Goal: Browse casually: Explore the website without a specific task or goal

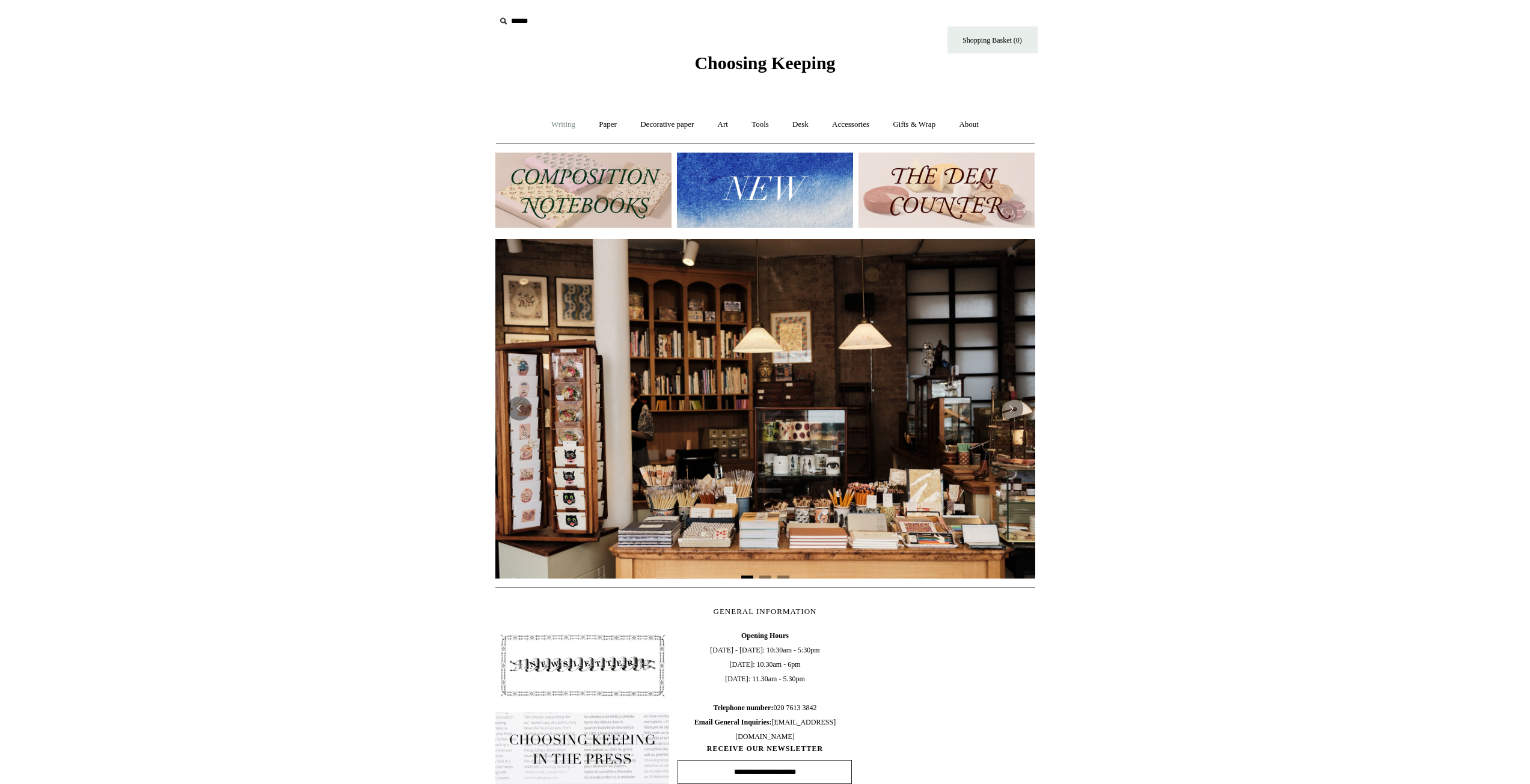
click at [553, 124] on link "Writing +" at bounding box center [563, 124] width 46 height 32
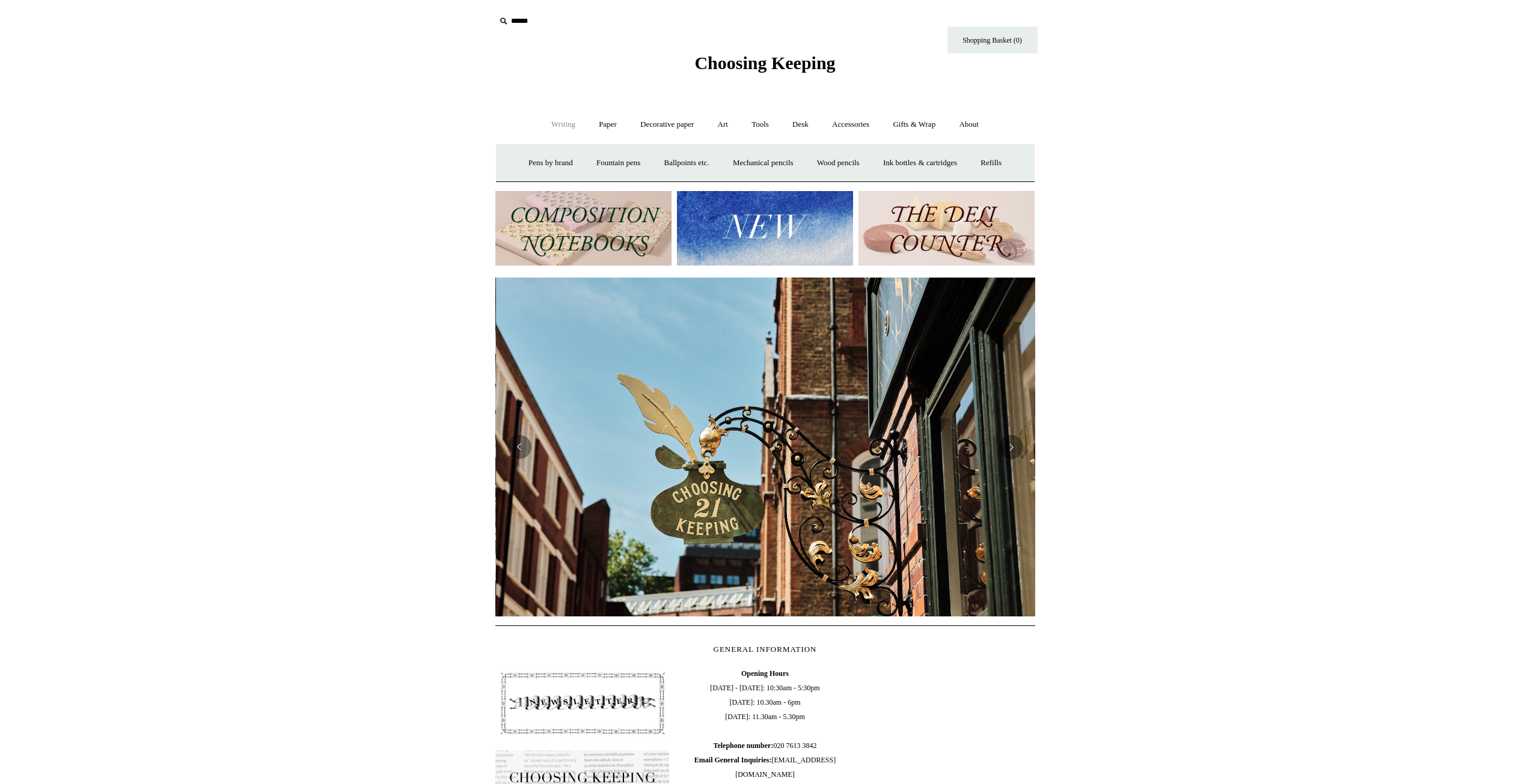
scroll to position [0, 540]
click at [558, 124] on link "Writing -" at bounding box center [563, 124] width 46 height 32
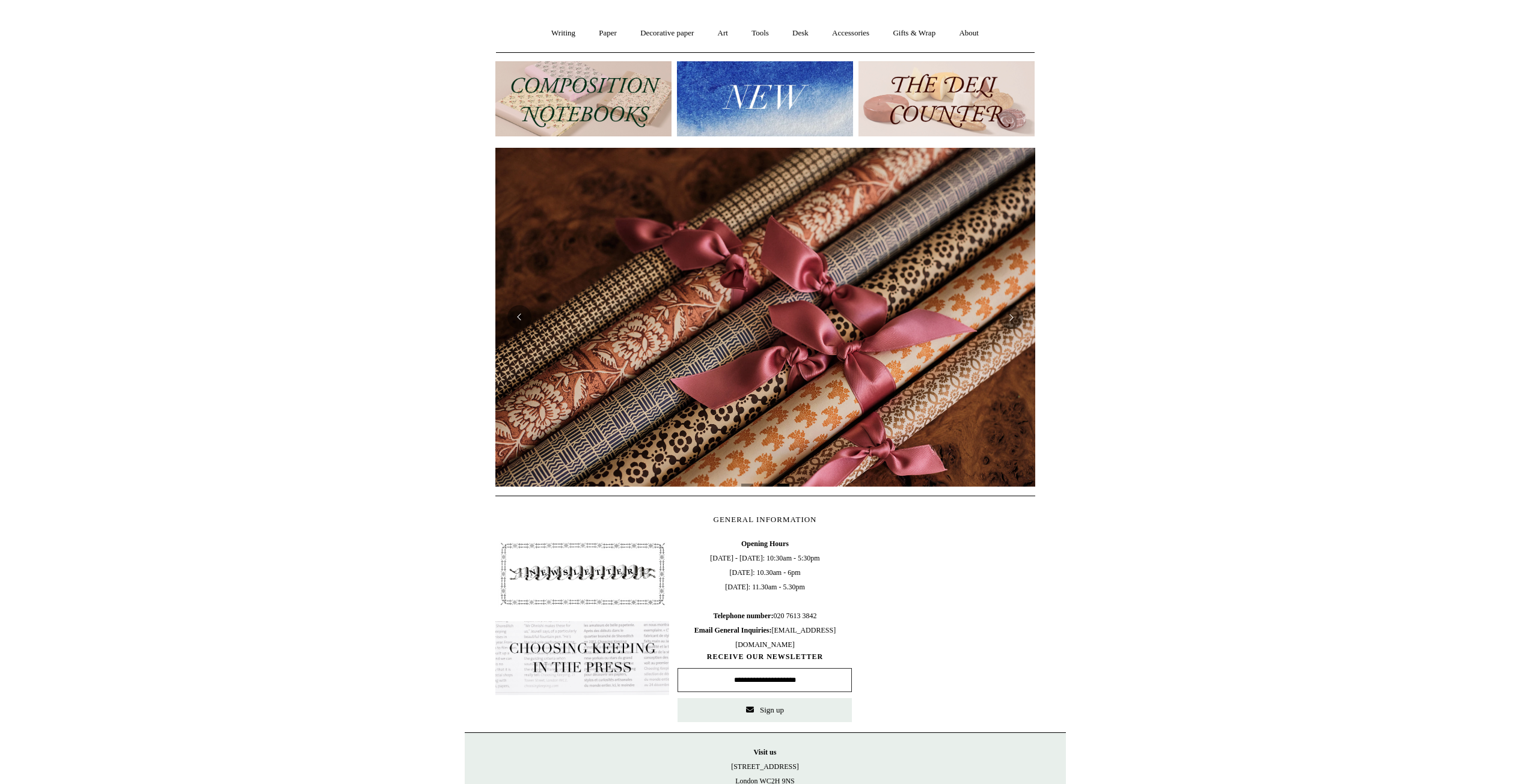
scroll to position [0, 0]
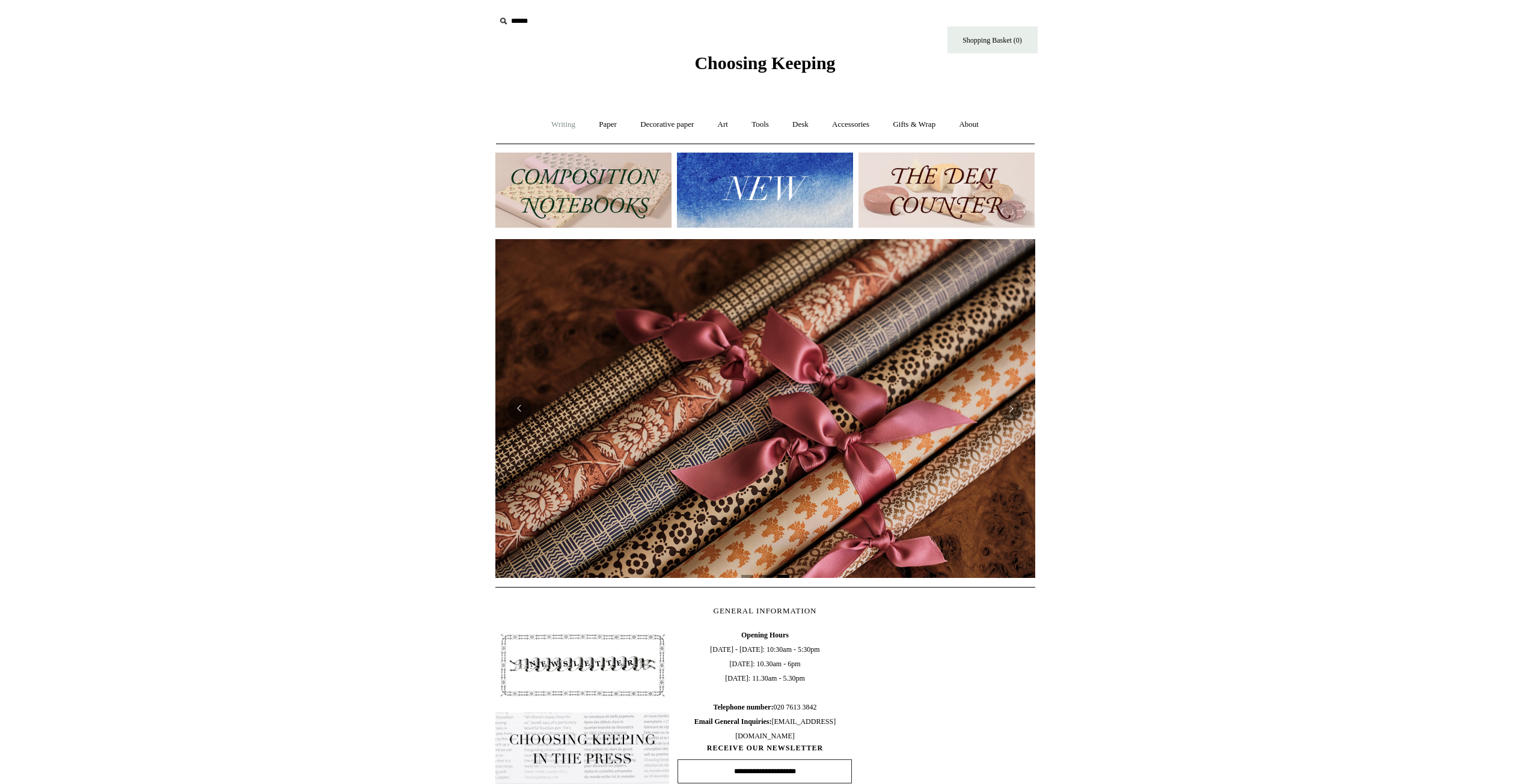
click at [553, 124] on link "Writing +" at bounding box center [563, 124] width 46 height 32
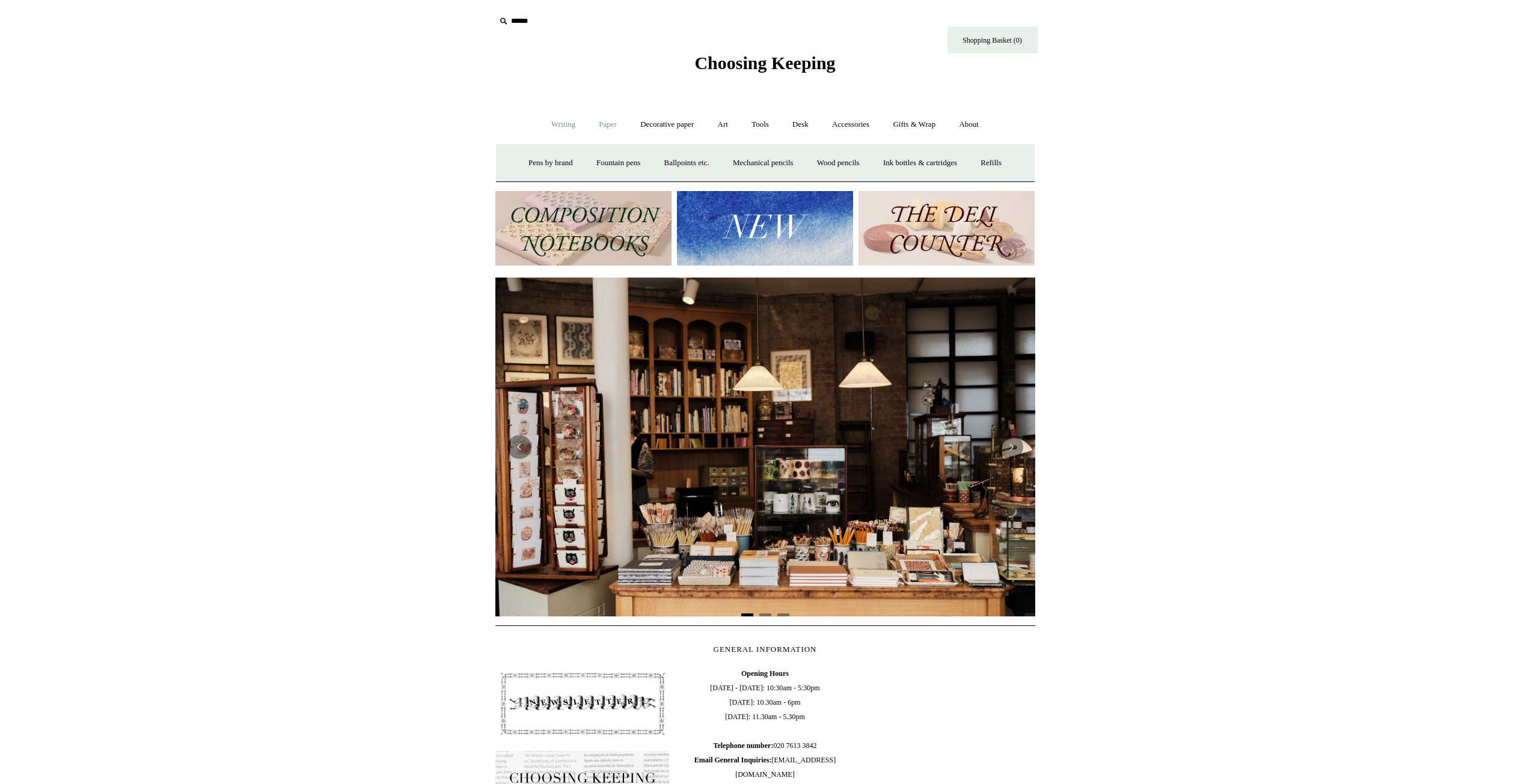
click at [591, 124] on link "Paper +" at bounding box center [608, 124] width 40 height 32
click at [656, 158] on link "📆 Dated Diaries 📆" at bounding box center [670, 163] width 87 height 32
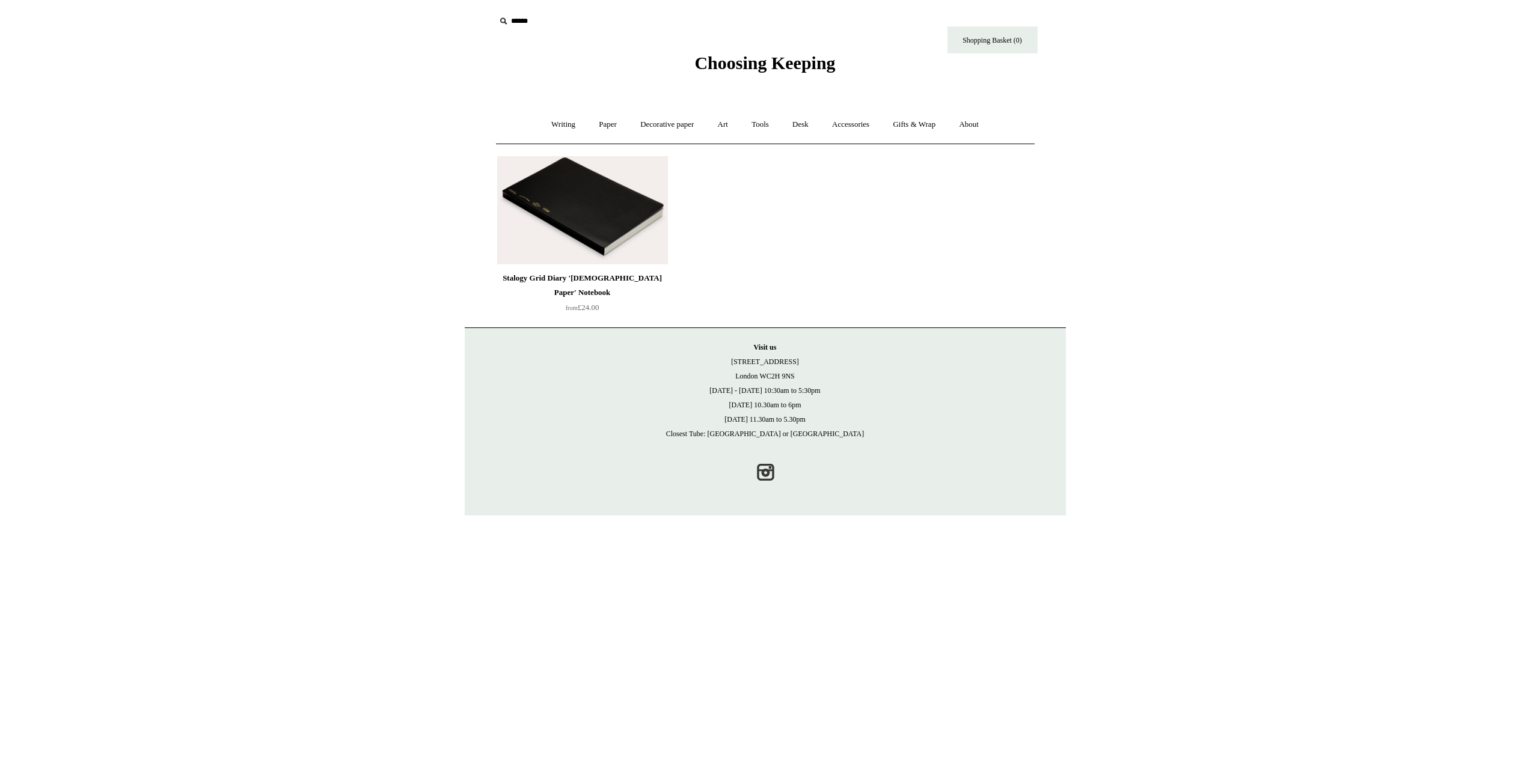
click at [611, 230] on img at bounding box center [583, 211] width 171 height 108
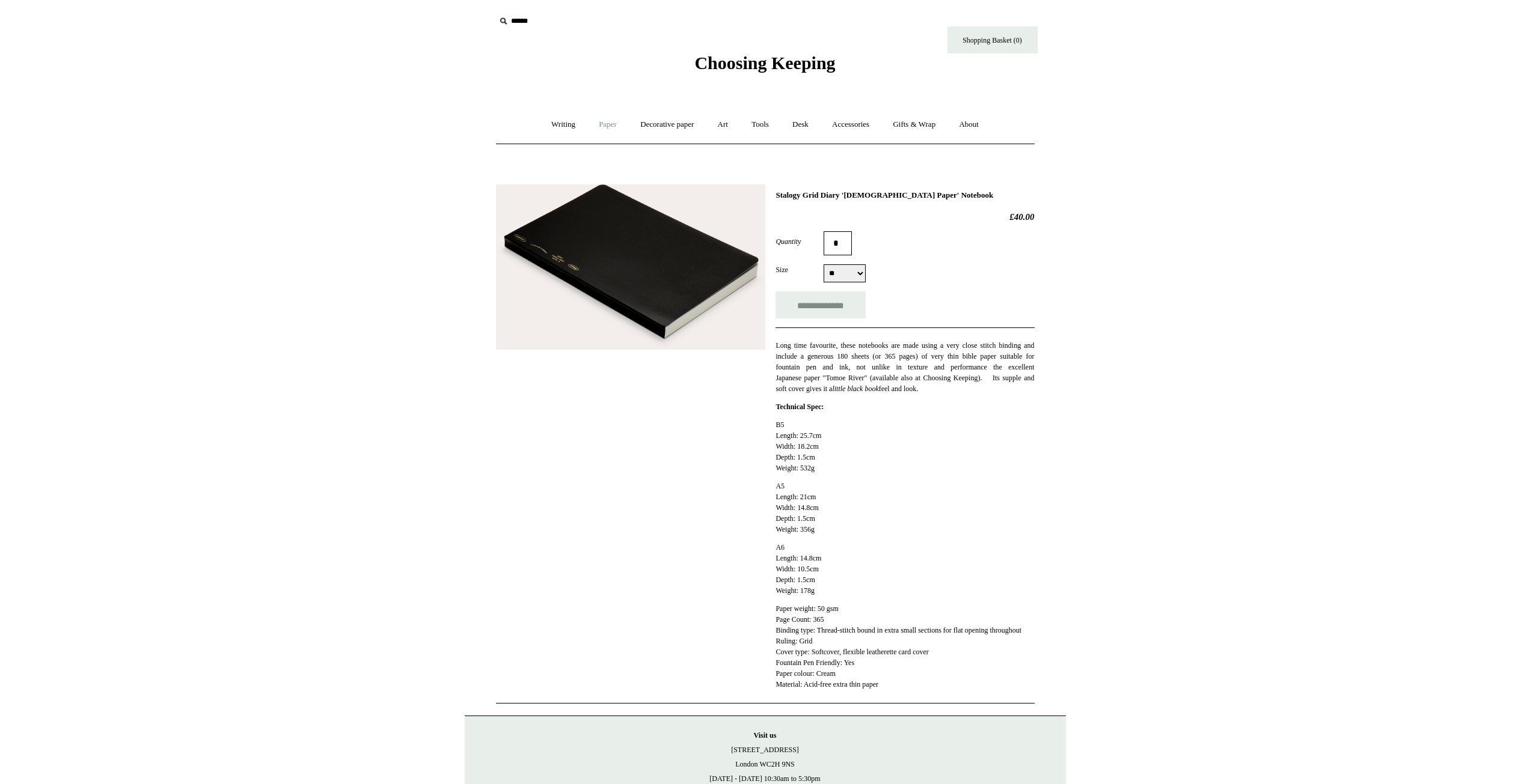
click at [602, 122] on link "Paper +" at bounding box center [608, 124] width 40 height 32
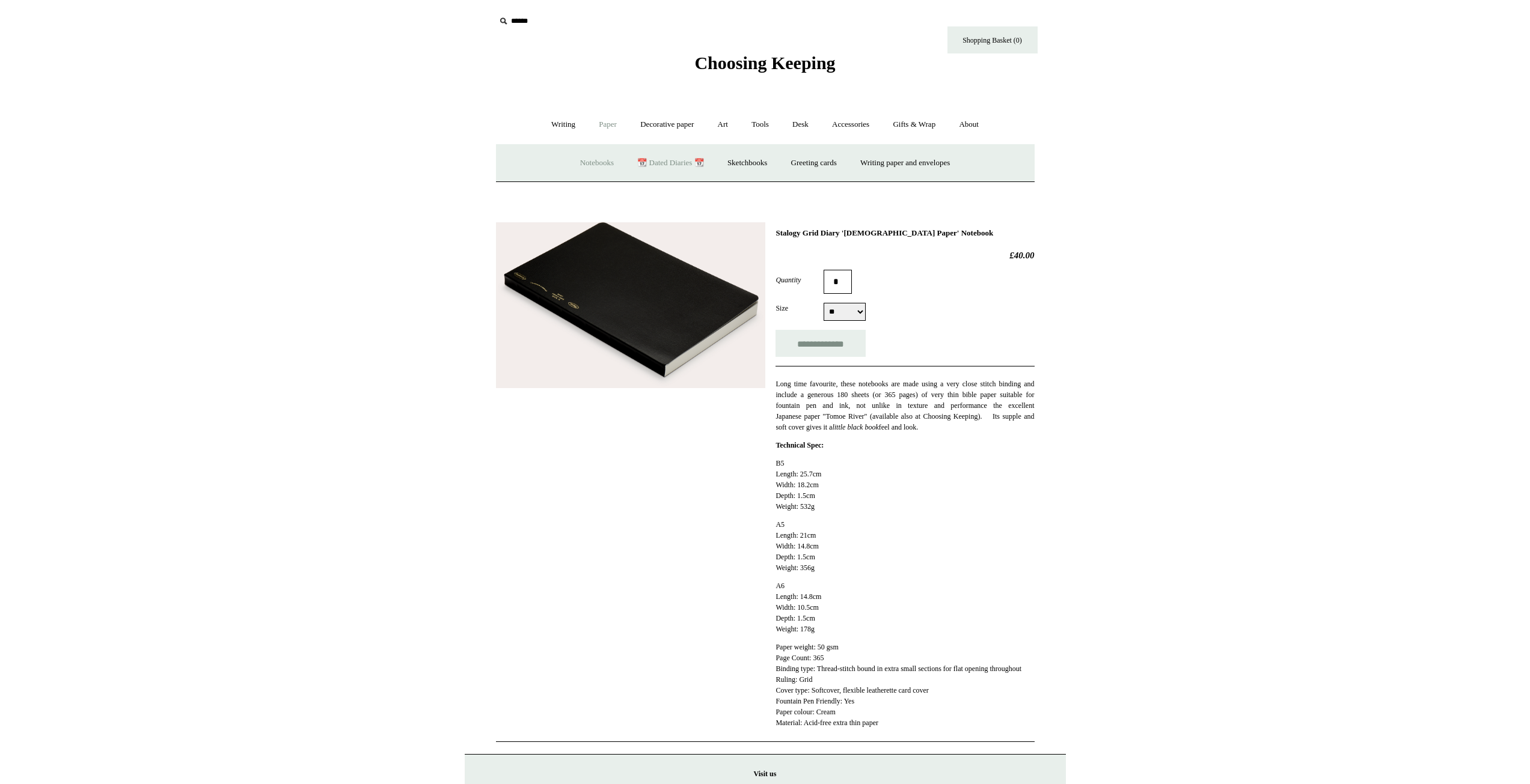
click at [582, 164] on link "Notebooks +" at bounding box center [596, 163] width 55 height 32
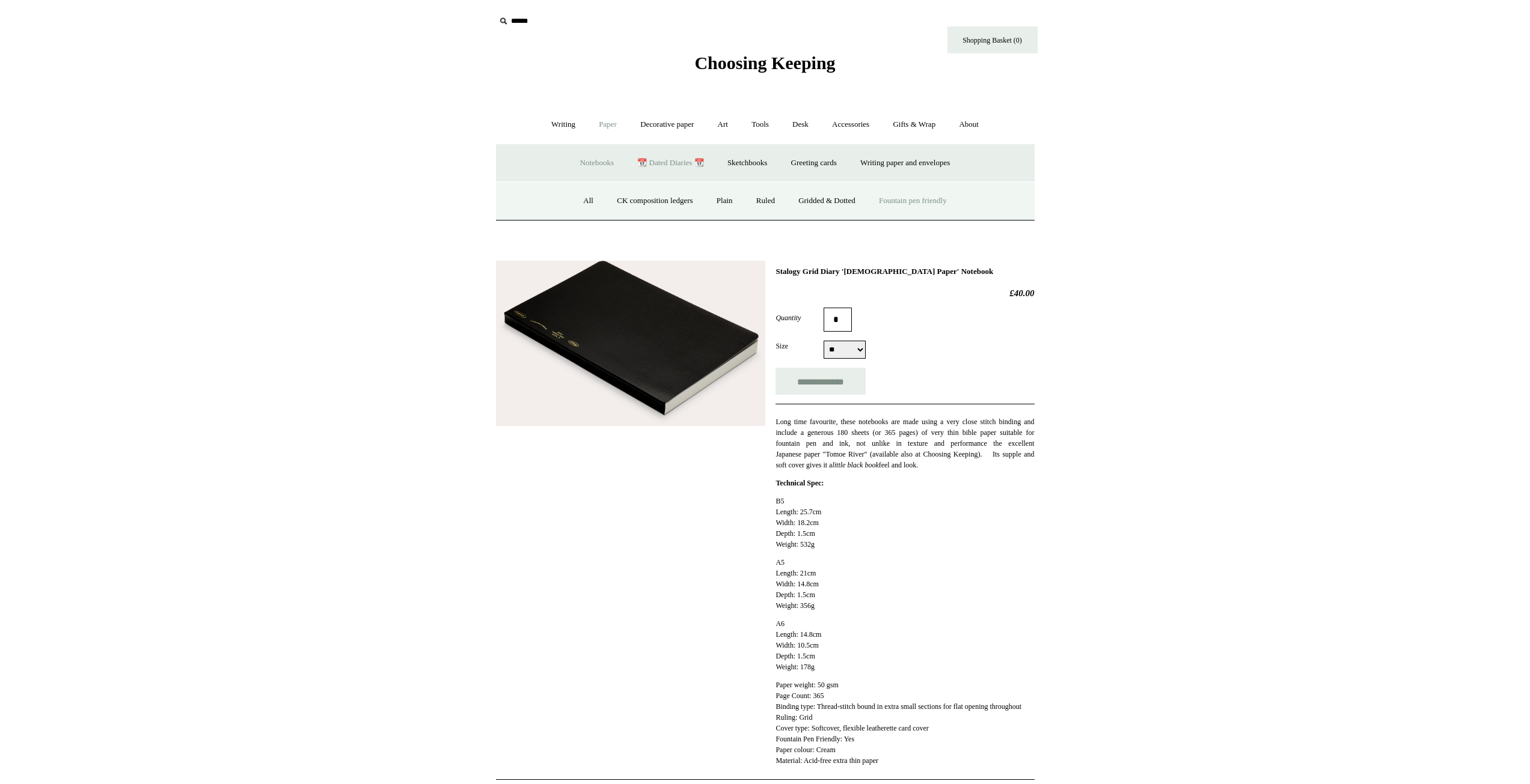
click at [932, 202] on link "Fountain pen friendly" at bounding box center [912, 201] width 89 height 32
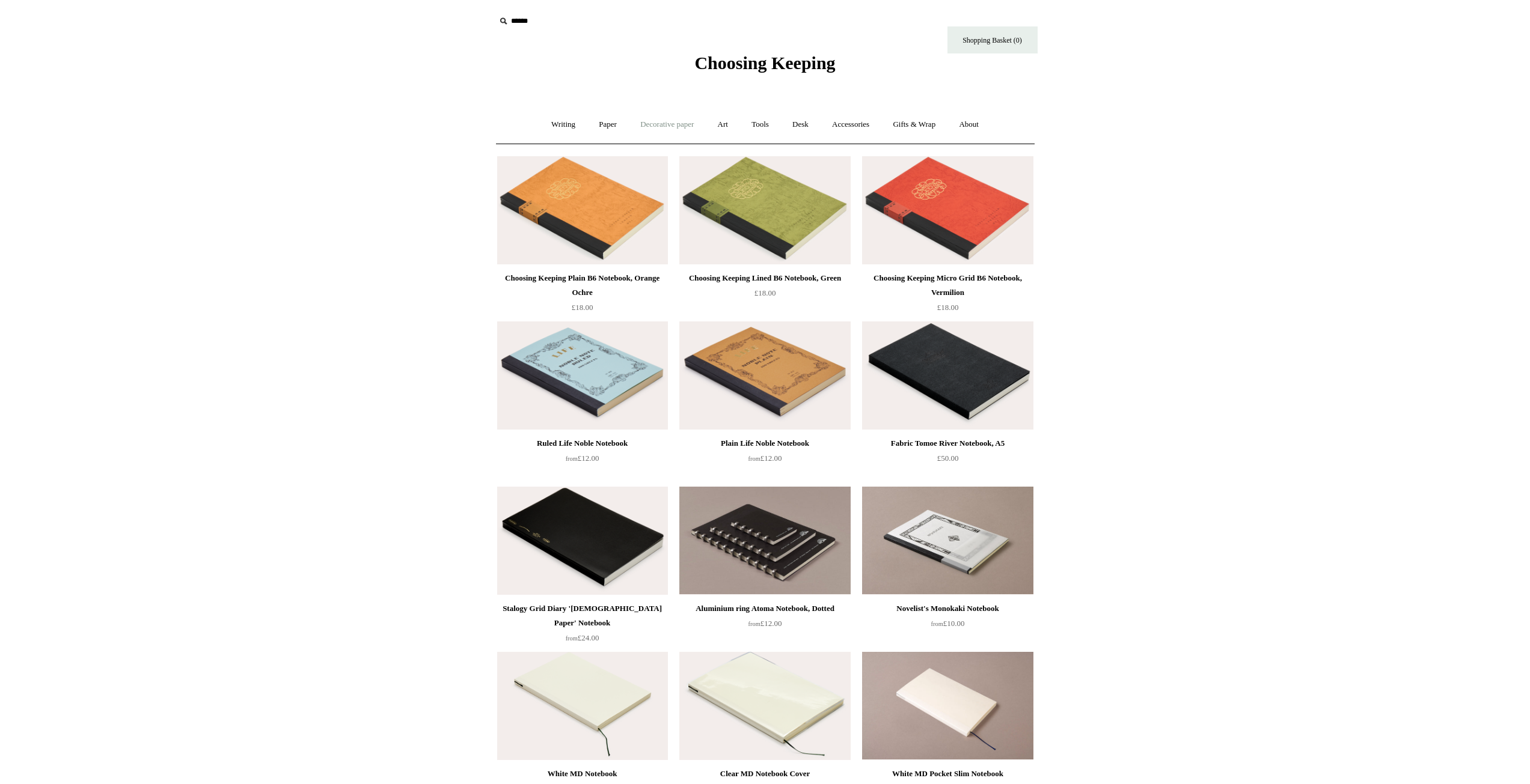
click at [683, 122] on link "Decorative paper +" at bounding box center [666, 124] width 75 height 32
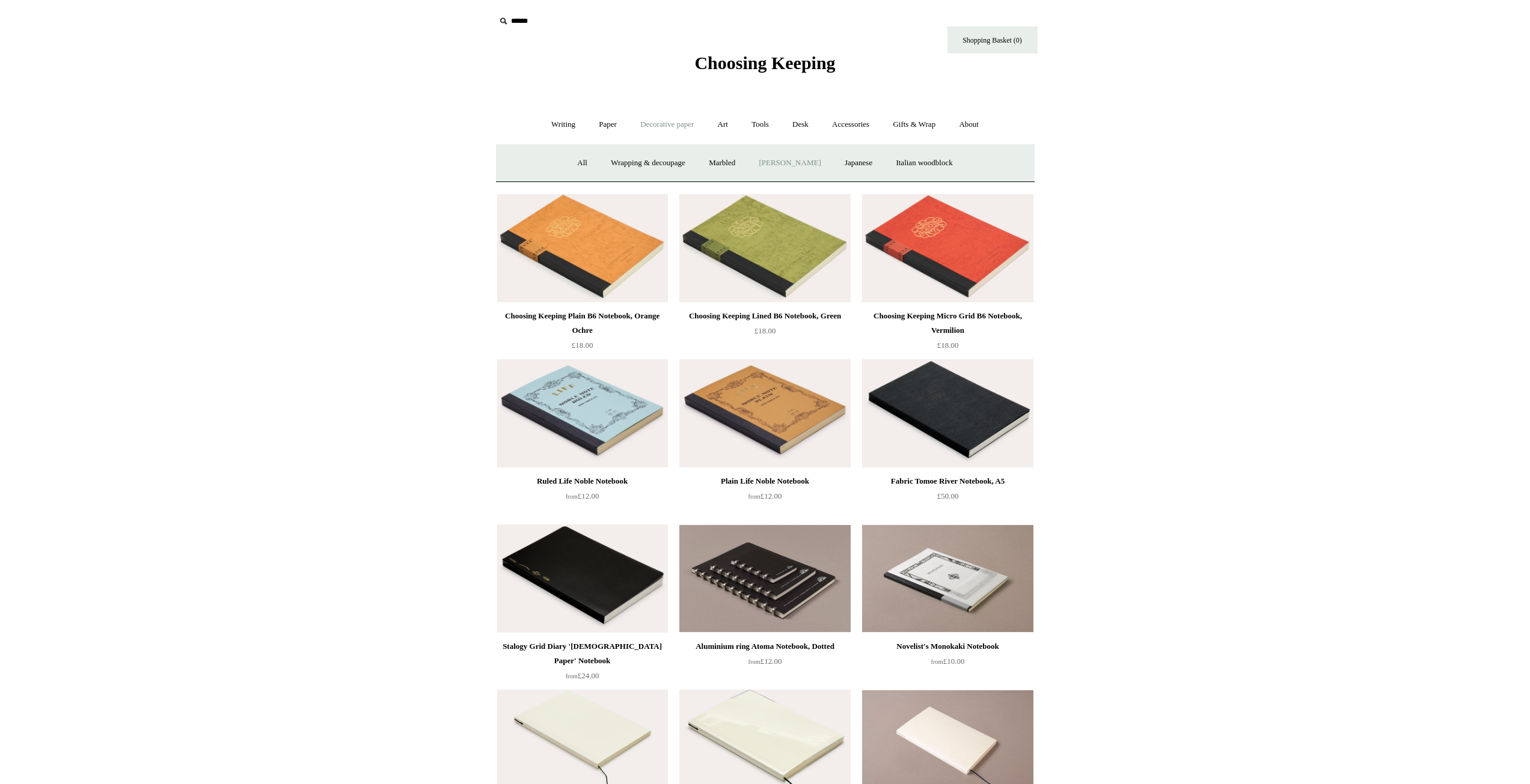
click at [810, 165] on link "[PERSON_NAME]" at bounding box center [790, 163] width 84 height 32
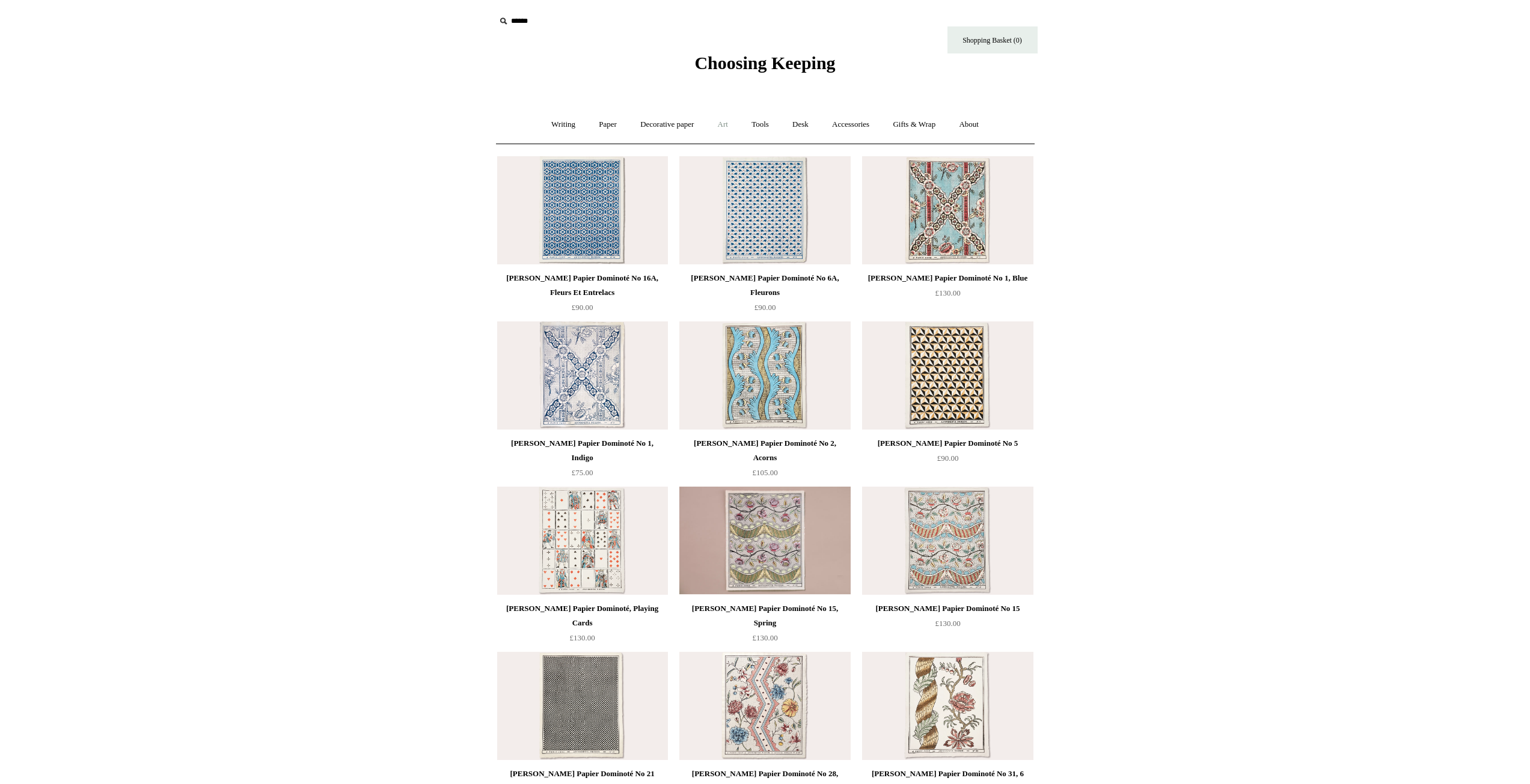
click at [724, 124] on link "Art +" at bounding box center [722, 124] width 32 height 32
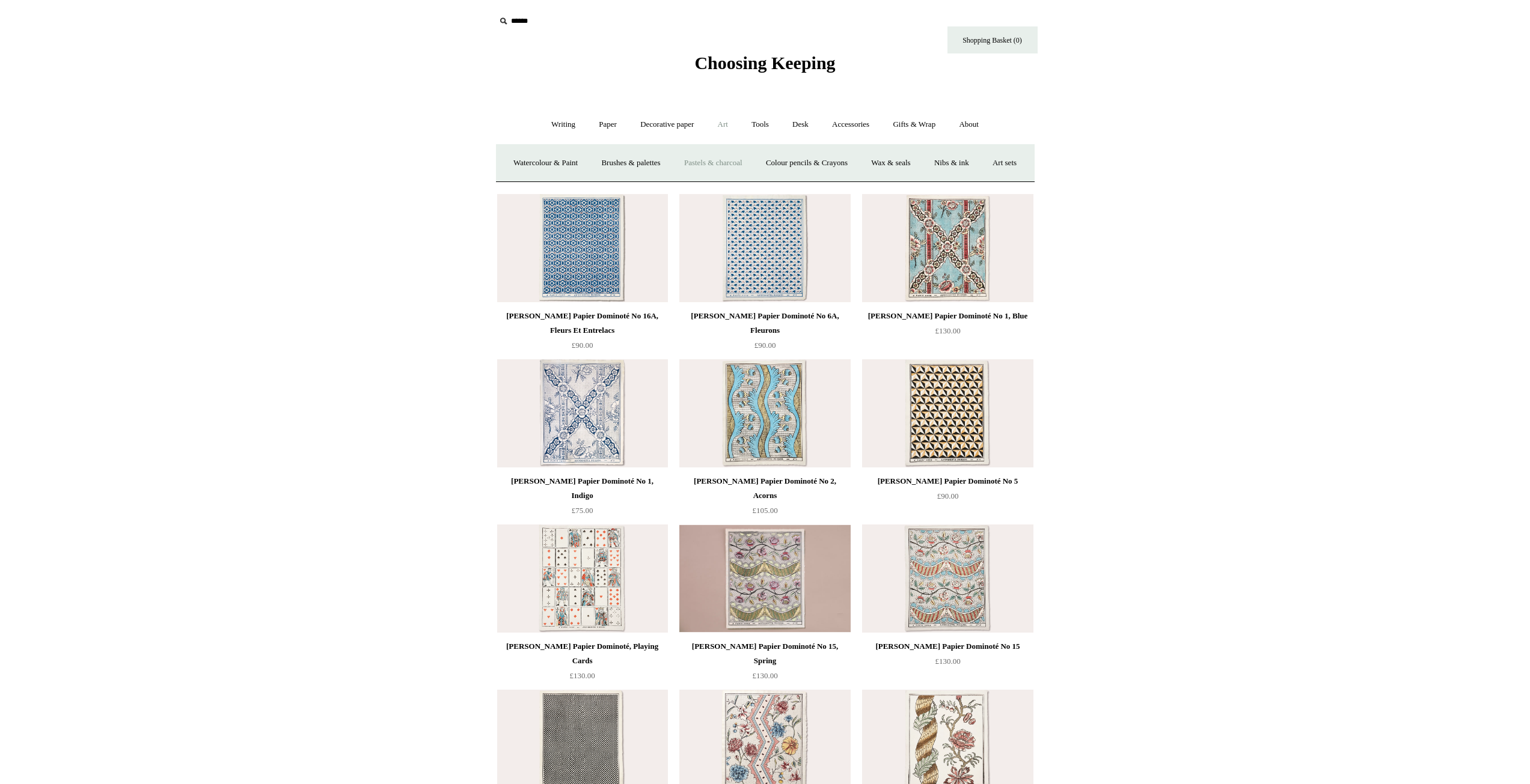
click at [740, 161] on link "Pastels & charcoal" at bounding box center [713, 163] width 80 height 32
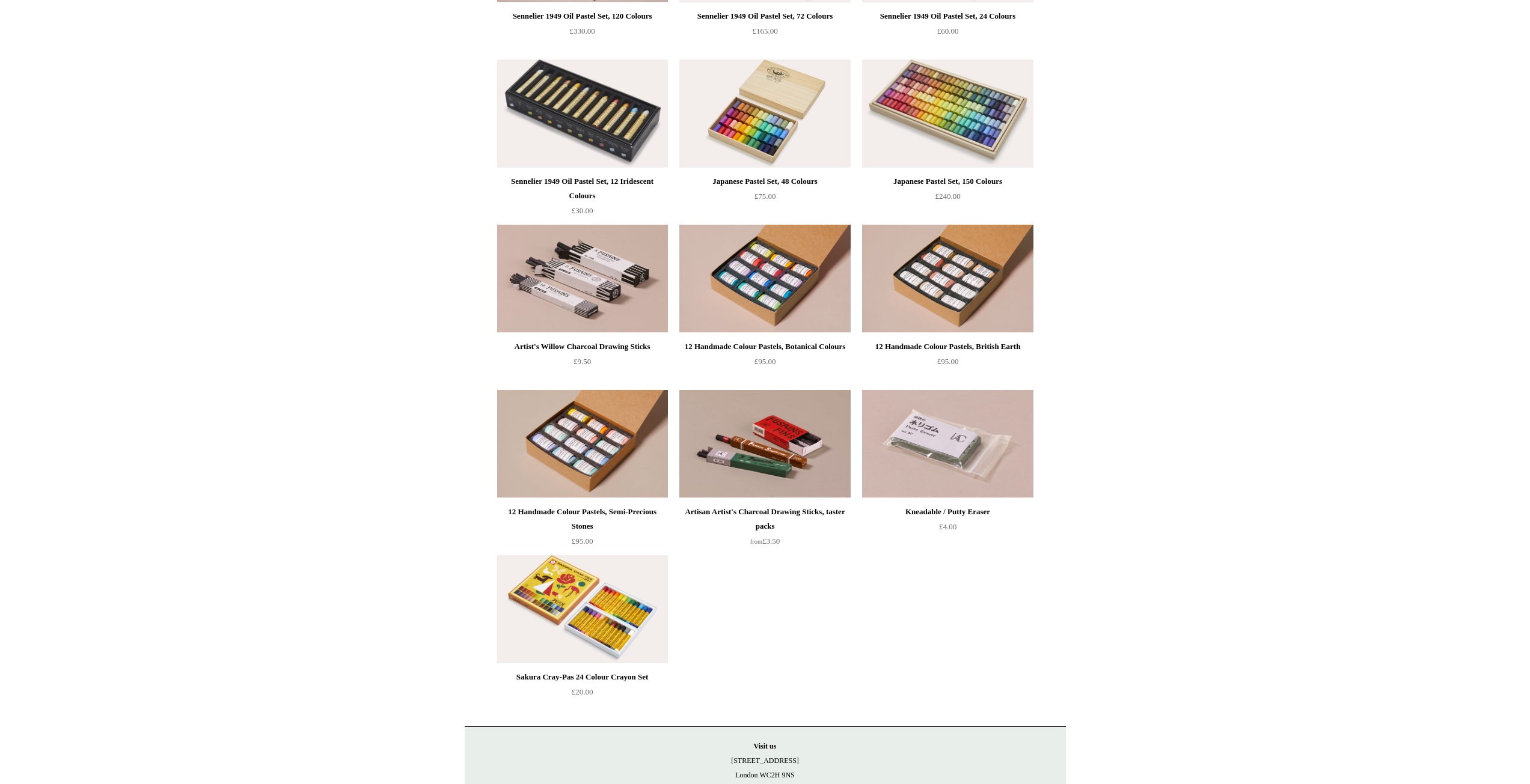
scroll to position [240, 0]
